Goal: Check status

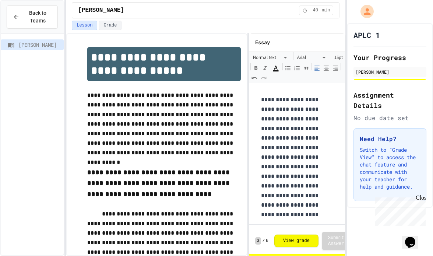
click at [293, 241] on button "View grade" at bounding box center [296, 240] width 44 height 13
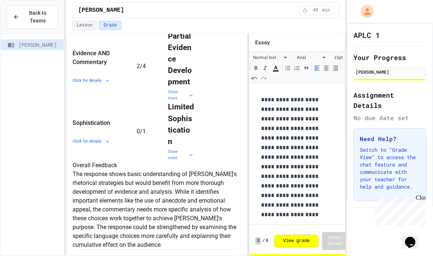
scroll to position [480, 0]
click at [423, 199] on div "Close" at bounding box center [419, 198] width 9 height 9
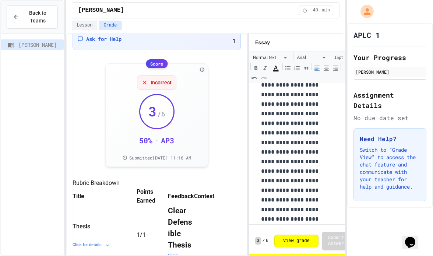
scroll to position [0, 0]
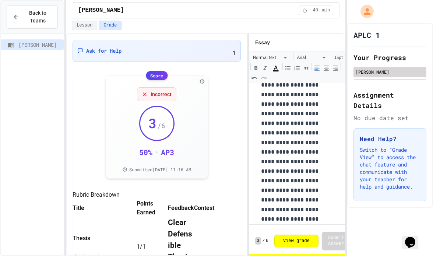
click at [389, 68] on div "[PERSON_NAME]" at bounding box center [389, 71] width 68 height 7
click at [19, 13] on div "Back to Teams" at bounding box center [32, 16] width 39 height 15
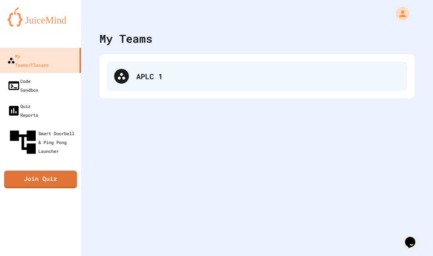
click at [175, 77] on div "APLC 1" at bounding box center [267, 76] width 263 height 11
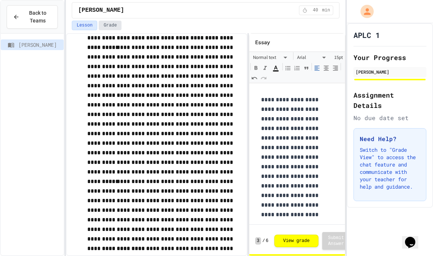
click at [111, 26] on button "Grade" at bounding box center [110, 26] width 23 height 10
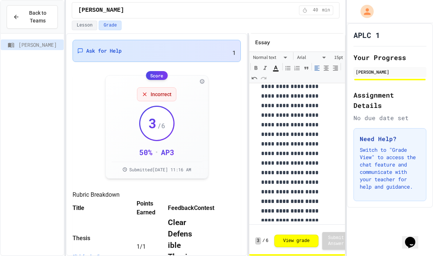
click at [230, 50] on div "Ask for Help 1" at bounding box center [156, 51] width 159 height 13
